Goal: Transaction & Acquisition: Purchase product/service

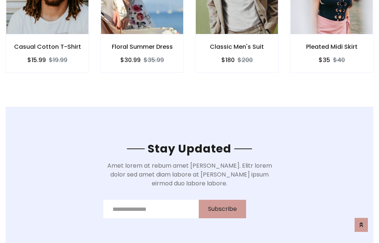
scroll to position [1113, 0]
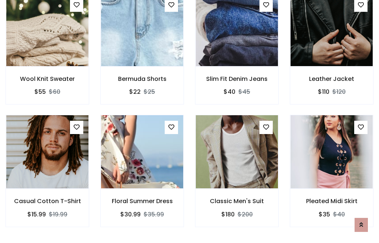
click at [189, 121] on div "Classic Men's Suit $180 $200" at bounding box center [236, 176] width 95 height 122
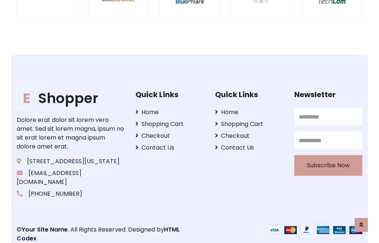
scroll to position [1407, 0]
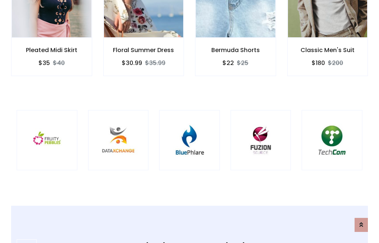
click at [189, 122] on img at bounding box center [189, 140] width 42 height 42
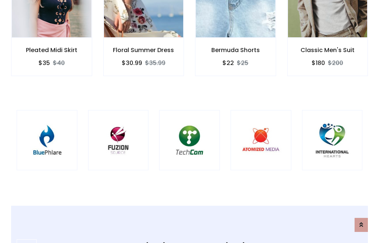
click at [189, 122] on img at bounding box center [189, 140] width 42 height 42
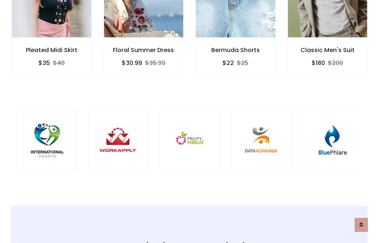
click at [189, 122] on img at bounding box center [190, 140] width 42 height 42
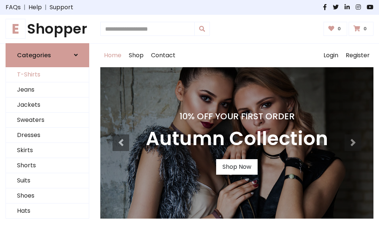
click at [47, 75] on link "T-Shirts" at bounding box center [47, 74] width 83 height 15
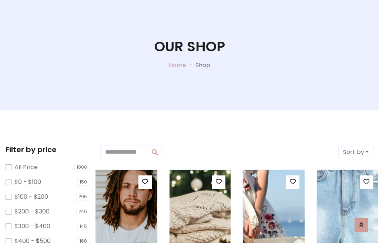
scroll to position [38, 0]
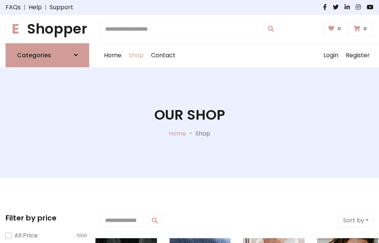
click at [47, 29] on h1 "E Shopper" at bounding box center [48, 29] width 84 height 17
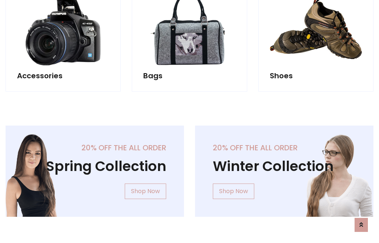
scroll to position [718, 0]
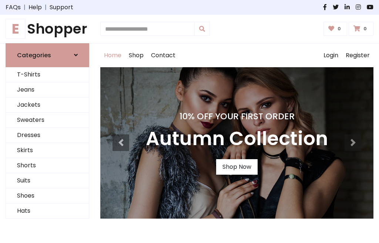
scroll to position [243, 0]
